Goal: Transaction & Acquisition: Subscribe to service/newsletter

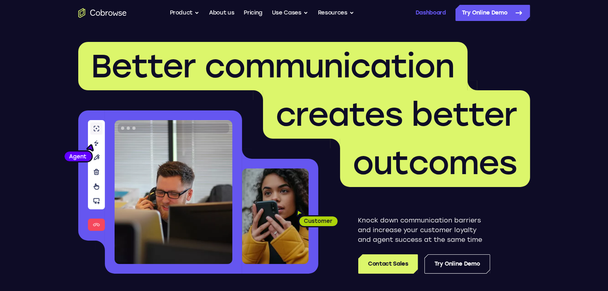
click at [418, 17] on link "Dashboard" at bounding box center [431, 13] width 30 height 16
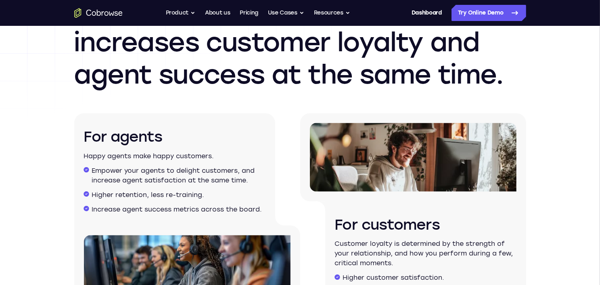
scroll to position [1251, 0]
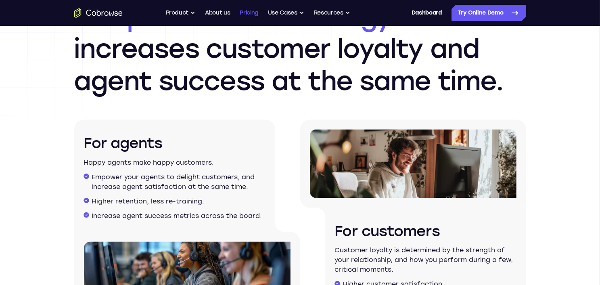
click at [246, 15] on link "Pricing" at bounding box center [249, 13] width 19 height 16
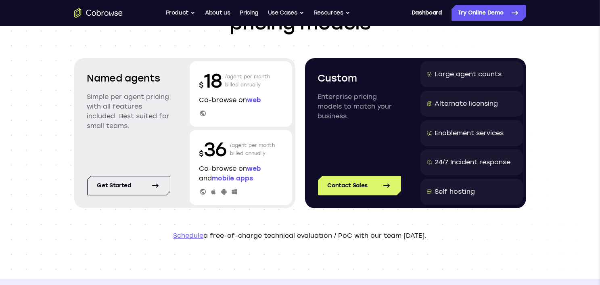
drag, startPoint x: 361, startPoint y: 118, endPoint x: 321, endPoint y: 75, distance: 58.6
click at [321, 75] on div "Custom Enterprise pricing models to match your business." at bounding box center [359, 108] width 103 height 95
click at [341, 107] on p "Enterprise pricing models to match your business." at bounding box center [359, 106] width 83 height 29
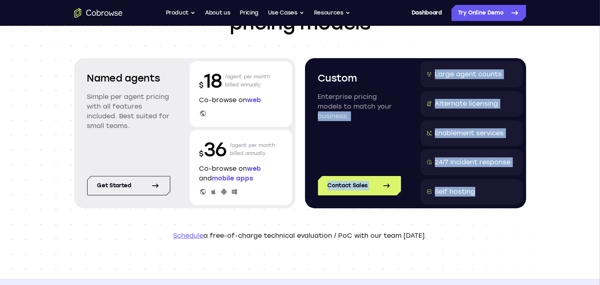
drag, startPoint x: 490, startPoint y: 187, endPoint x: 400, endPoint y: 106, distance: 121.5
click at [401, 106] on div "Custom Enterprise pricing models to match your business. Contact Sales Large ag…" at bounding box center [415, 133] width 221 height 150
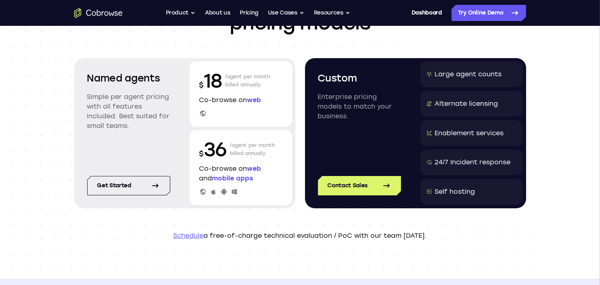
click at [395, 88] on div "Custom Enterprise pricing models to match your business." at bounding box center [359, 108] width 103 height 95
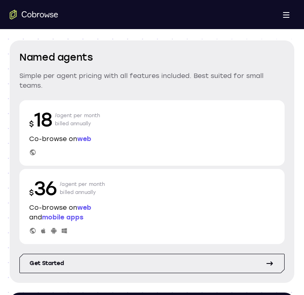
scroll to position [81, 0]
